Goal: Navigation & Orientation: Find specific page/section

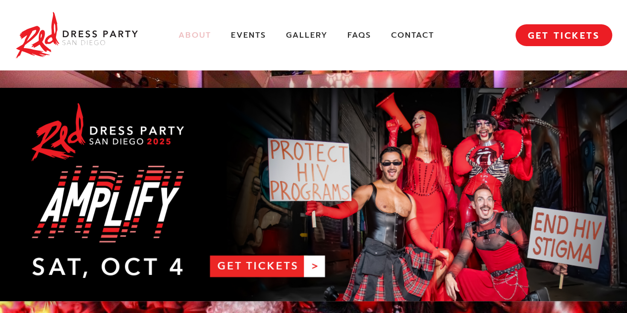
click at [194, 34] on link "About" at bounding box center [194, 35] width 33 height 10
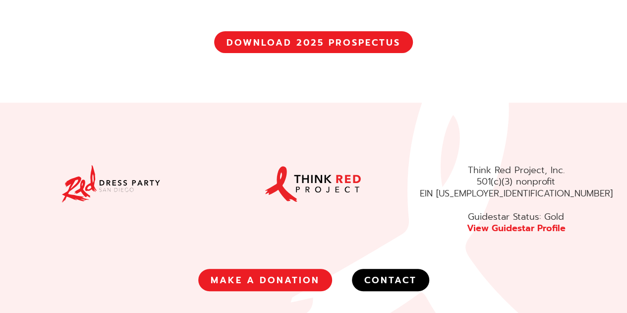
scroll to position [3821, 0]
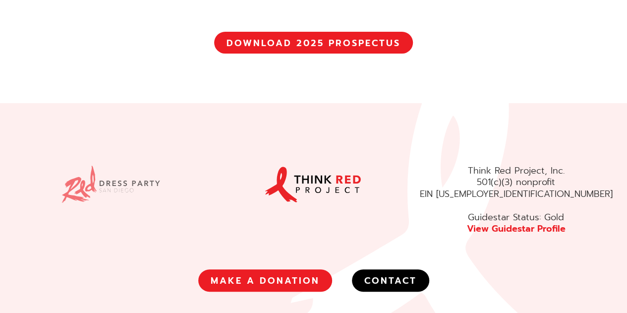
click at [127, 165] on img at bounding box center [110, 184] width 99 height 38
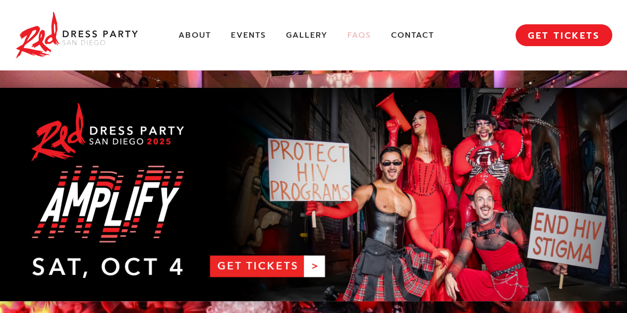
click at [361, 38] on link "FAQs" at bounding box center [359, 35] width 24 height 10
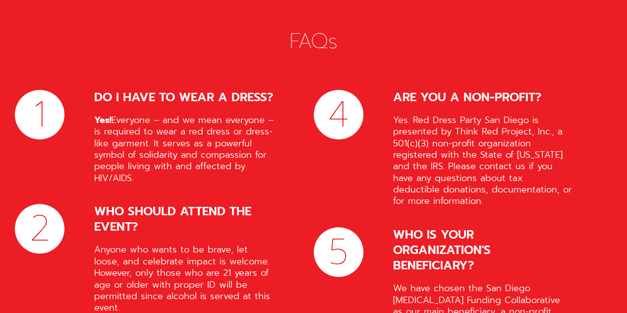
scroll to position [3928, 0]
